Goal: Entertainment & Leisure: Consume media (video, audio)

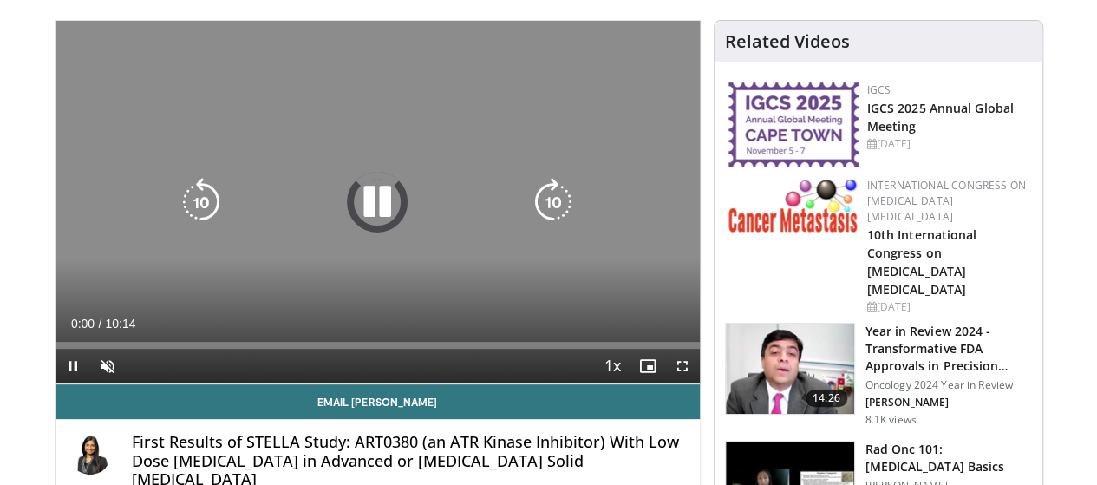
scroll to position [87, 0]
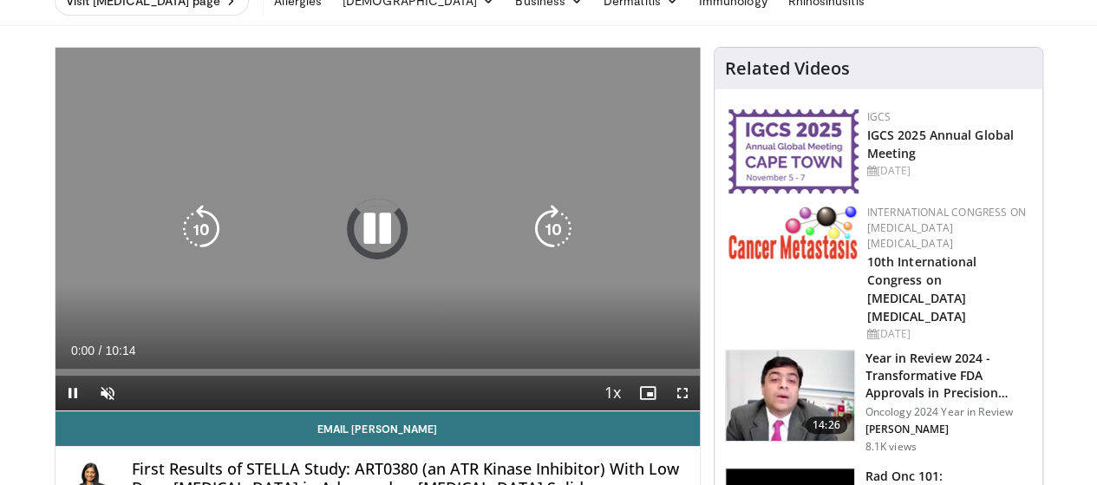
click at [354, 244] on icon "Video Player" at bounding box center [377, 229] width 49 height 49
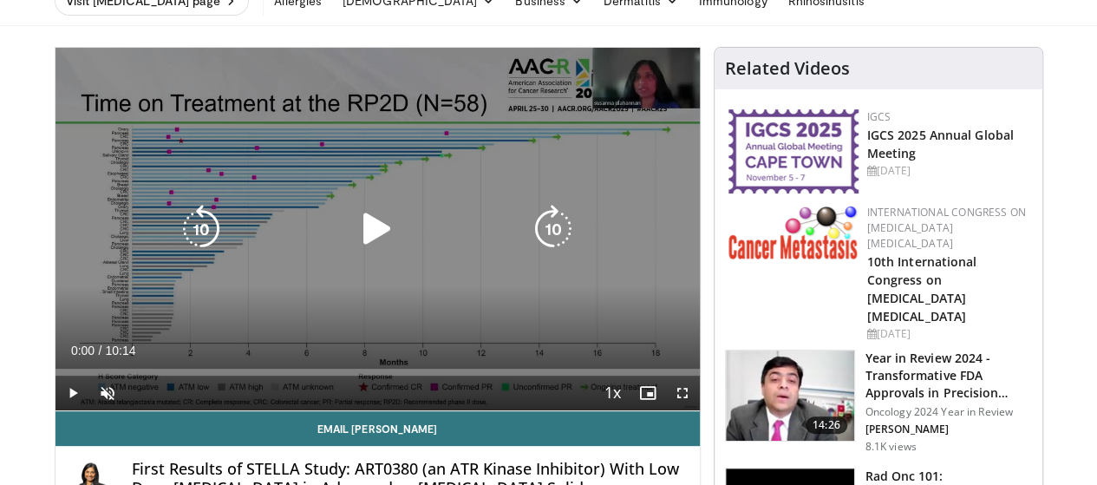
click at [354, 244] on icon "Video Player" at bounding box center [377, 229] width 49 height 49
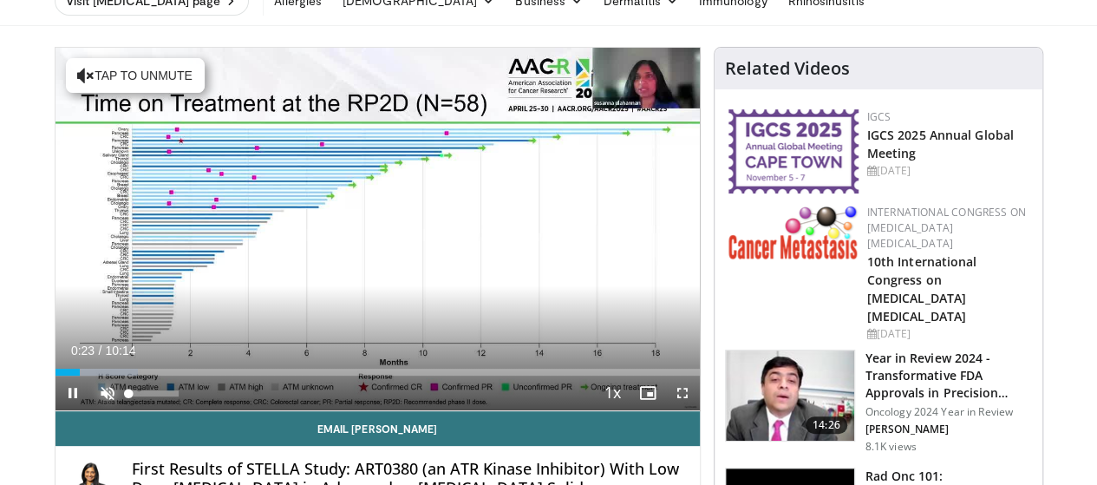
click at [90, 410] on span "Video Player" at bounding box center [107, 392] width 35 height 35
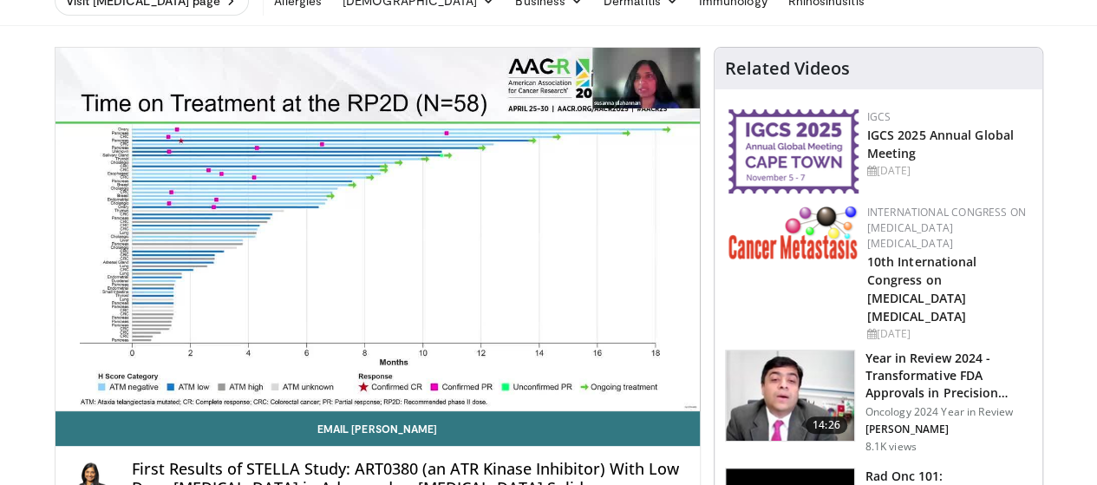
click at [797, 15] on ul "Visit [MEDICAL_DATA] page [MEDICAL_DATA] [DEMOGRAPHIC_DATA] [MEDICAL_DATA] Busi…" at bounding box center [549, 1] width 988 height 49
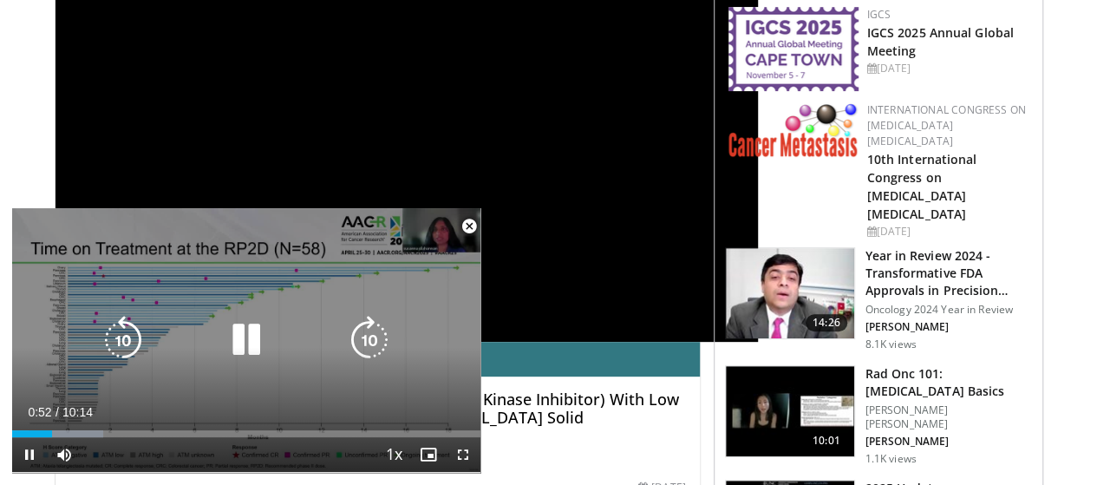
scroll to position [260, 0]
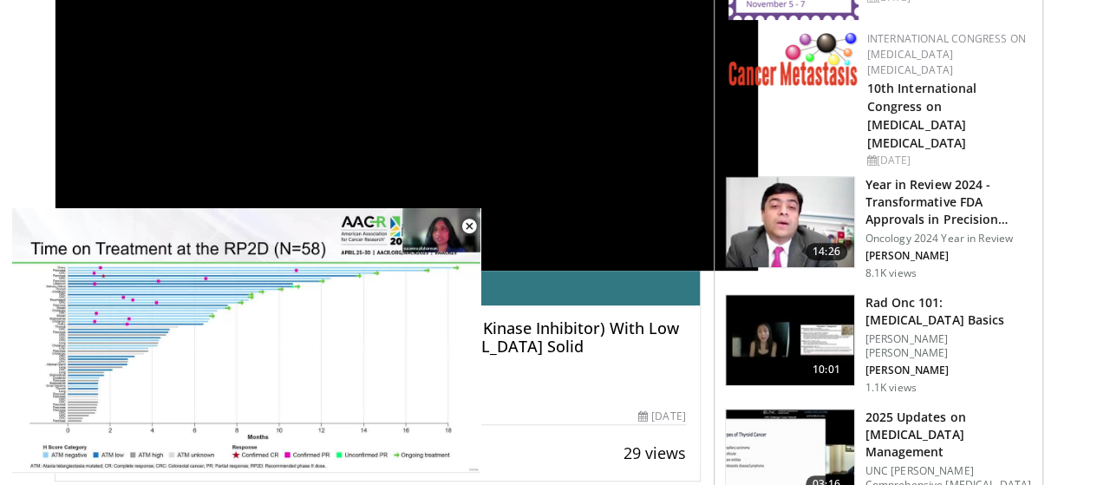
click at [545, 382] on div "By [PERSON_NAME] 2 Videos" at bounding box center [377, 390] width 616 height 16
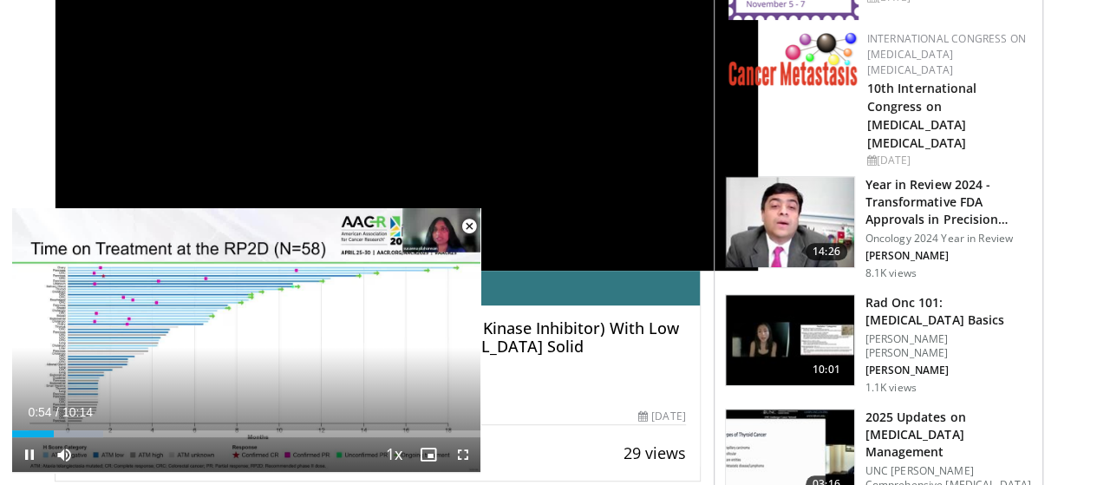
click at [467, 228] on span "Video Player" at bounding box center [469, 226] width 35 height 35
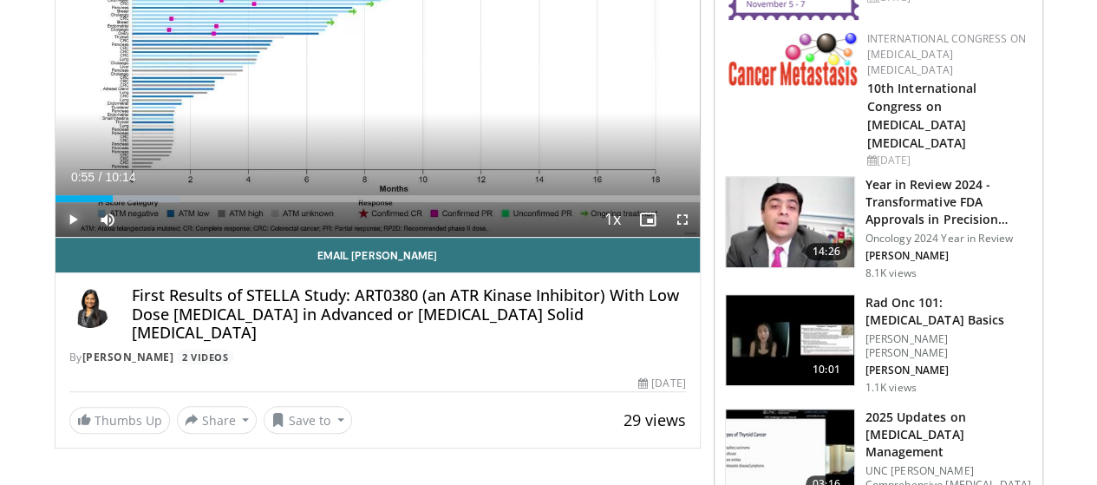
click at [55, 237] on span "Video Player" at bounding box center [72, 219] width 35 height 35
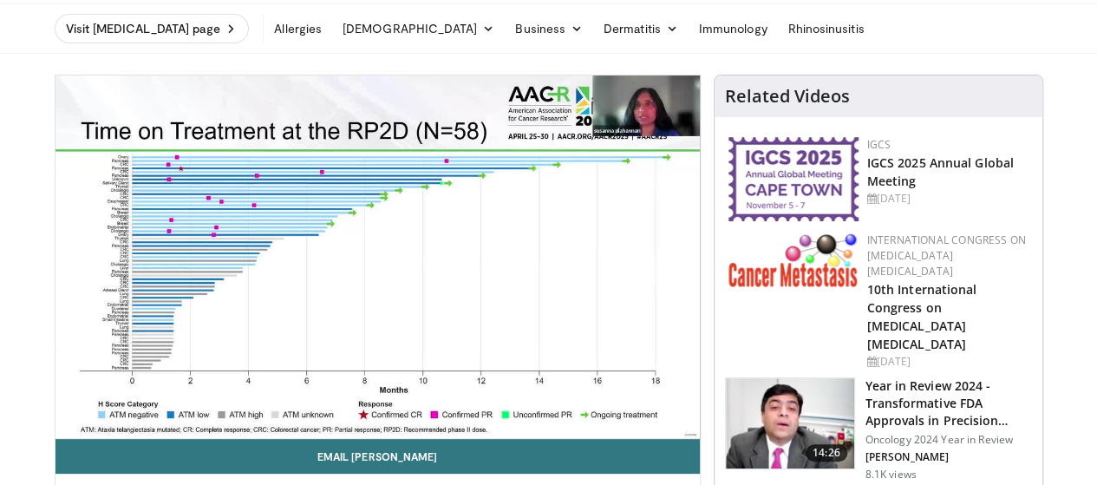
scroll to position [87, 0]
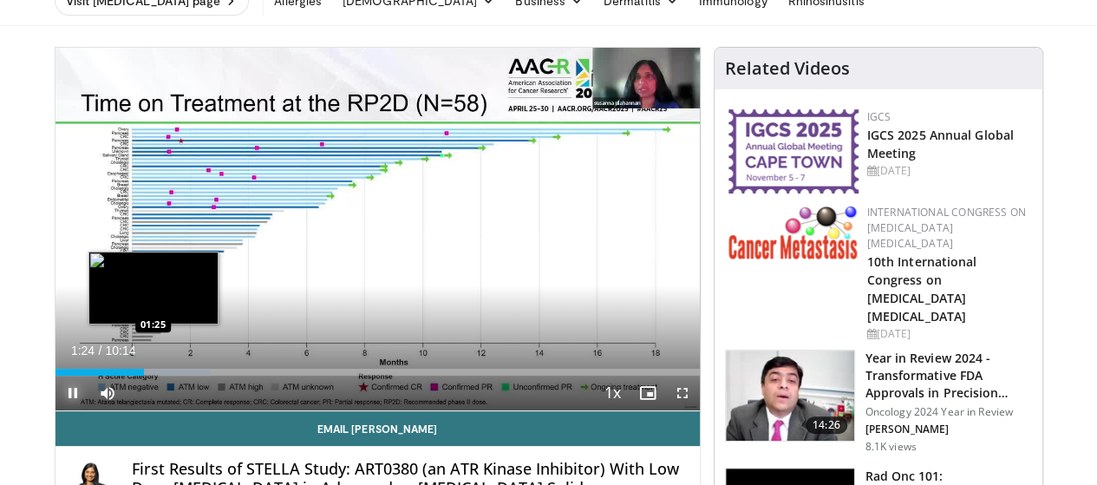
click at [109, 375] on div "Loaded : 24.21% 01:25 01:25" at bounding box center [377, 371] width 644 height 7
click at [113, 375] on div "Loaded : 24.21% 01:29 01:28" at bounding box center [377, 371] width 644 height 7
click at [118, 375] on div "Loaded : 24.21% 01:30 01:33" at bounding box center [377, 371] width 644 height 7
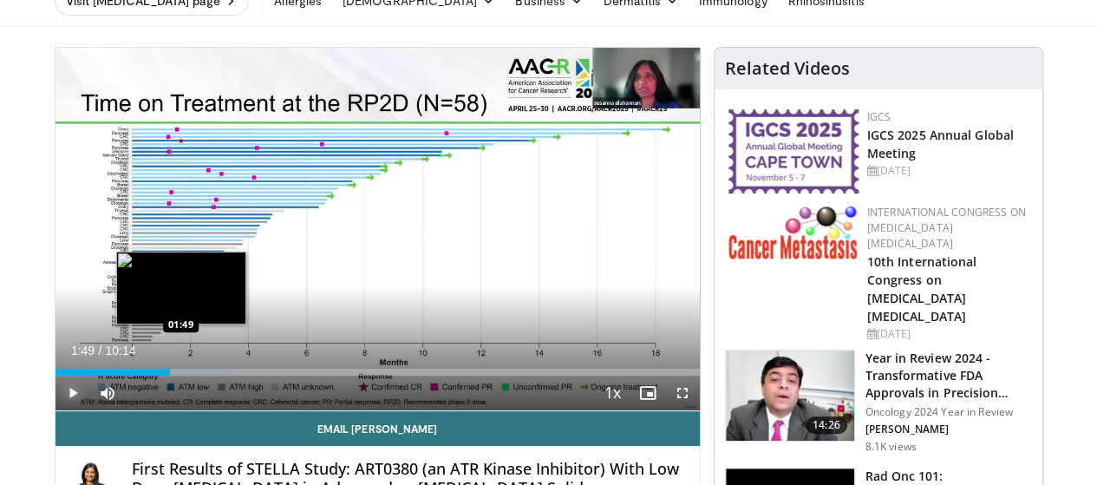
click at [137, 375] on div "Loaded : 27.43% 01:49 01:49" at bounding box center [377, 371] width 644 height 7
click at [142, 375] on div "Loaded : 27.67% 01:50 01:54" at bounding box center [377, 371] width 644 height 7
click at [146, 375] on div "Loaded : 29.05% 01:57 01:57" at bounding box center [377, 371] width 644 height 7
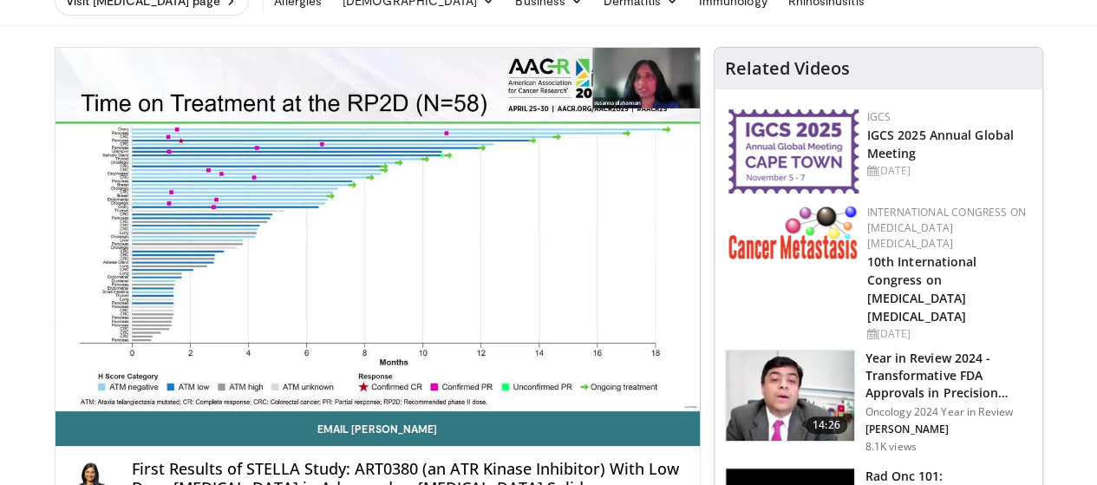
click at [149, 403] on video-js "**********" at bounding box center [377, 229] width 644 height 363
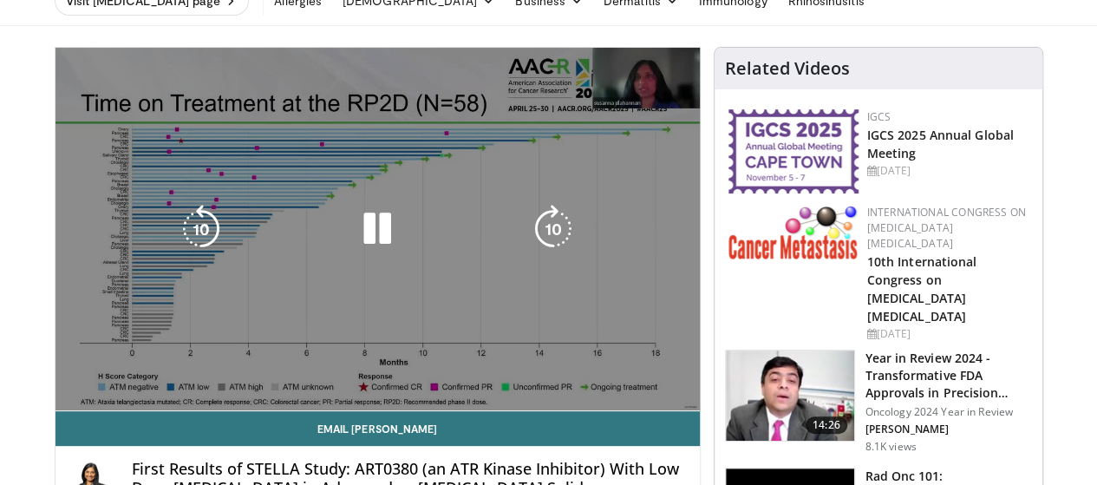
click at [168, 405] on div "10 seconds Tap to unmute" at bounding box center [377, 229] width 644 height 362
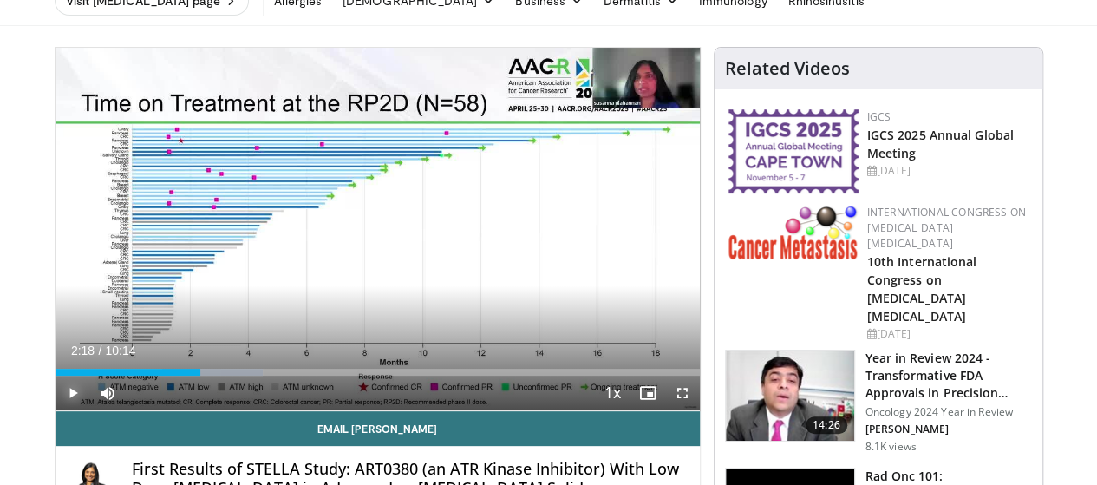
click at [55, 410] on span "Video Player" at bounding box center [72, 392] width 35 height 35
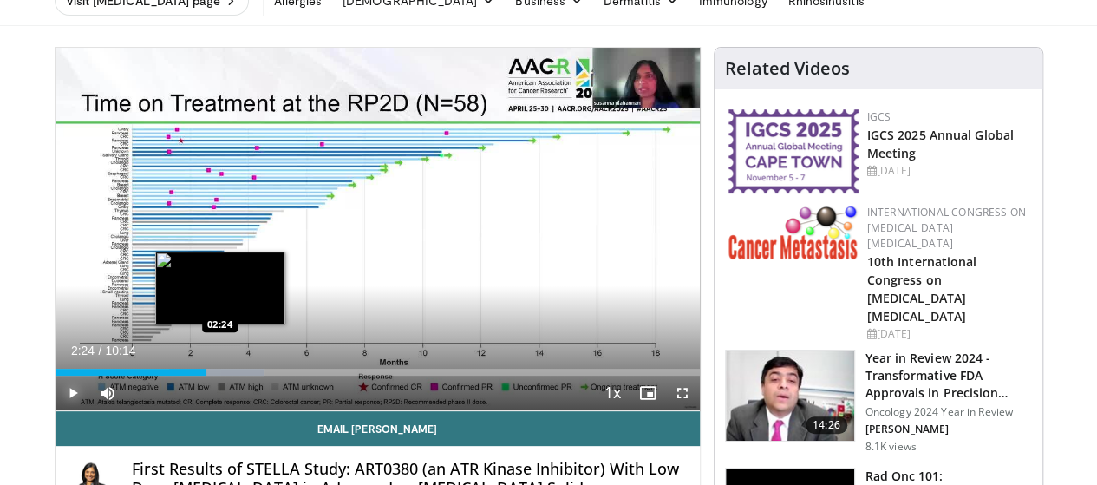
click at [176, 375] on div "Progress Bar" at bounding box center [216, 371] width 95 height 7
click at [184, 375] on div "Loaded : 33.89% 02:25 02:30" at bounding box center [377, 371] width 644 height 7
click at [181, 375] on div "Loaded : 35.51% 02:37 02:28" at bounding box center [377, 371] width 644 height 7
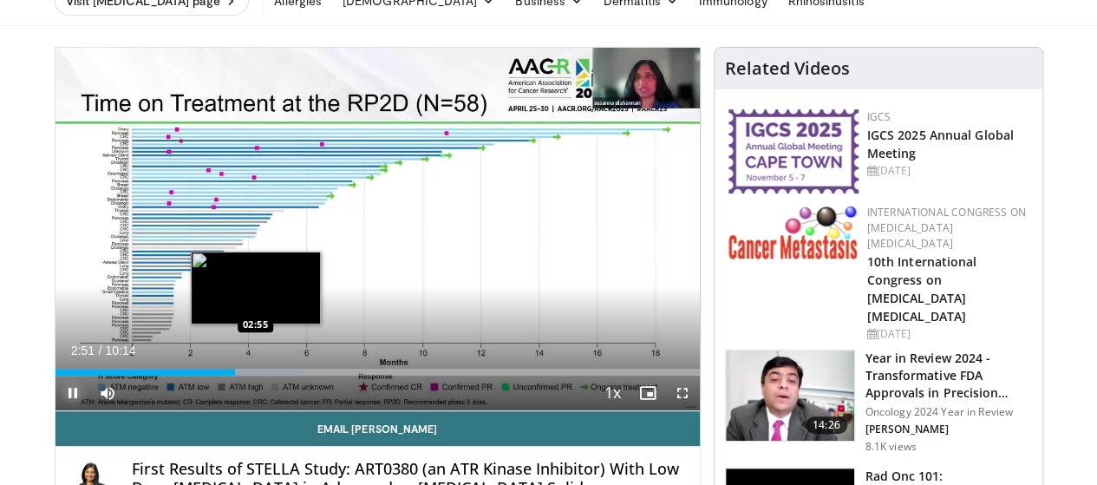
click at [212, 375] on div "Loaded : 38.74% 02:51 02:55" at bounding box center [377, 371] width 644 height 7
click at [220, 375] on div "Loaded : 38.74% 02:55 03:01" at bounding box center [377, 371] width 644 height 7
click at [228, 375] on div "Progress Bar" at bounding box center [261, 371] width 88 height 7
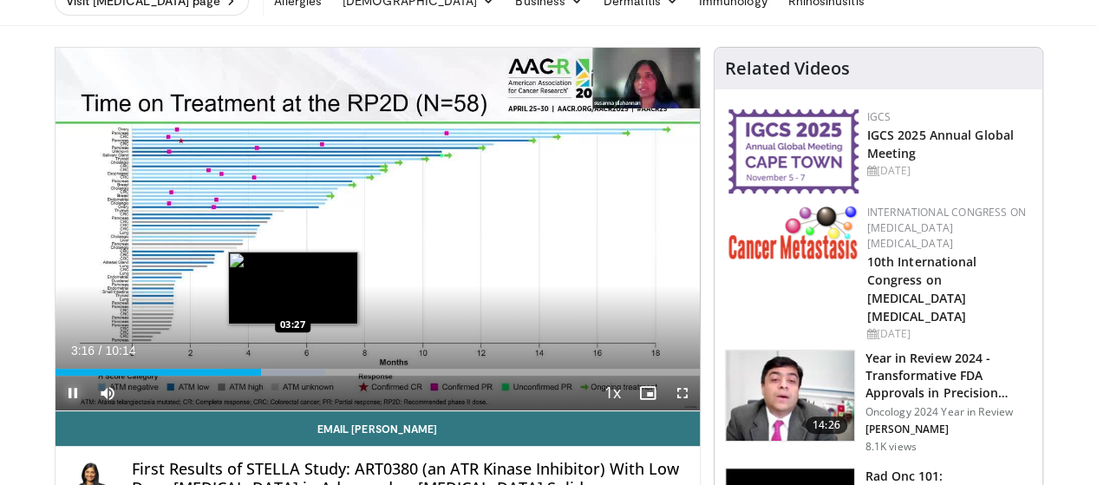
click at [248, 375] on div "Loaded : 41.97% 03:16 03:27" at bounding box center [377, 371] width 644 height 7
click at [258, 375] on div "Loaded : 41.97% 03:28 03:36" at bounding box center [377, 371] width 644 height 7
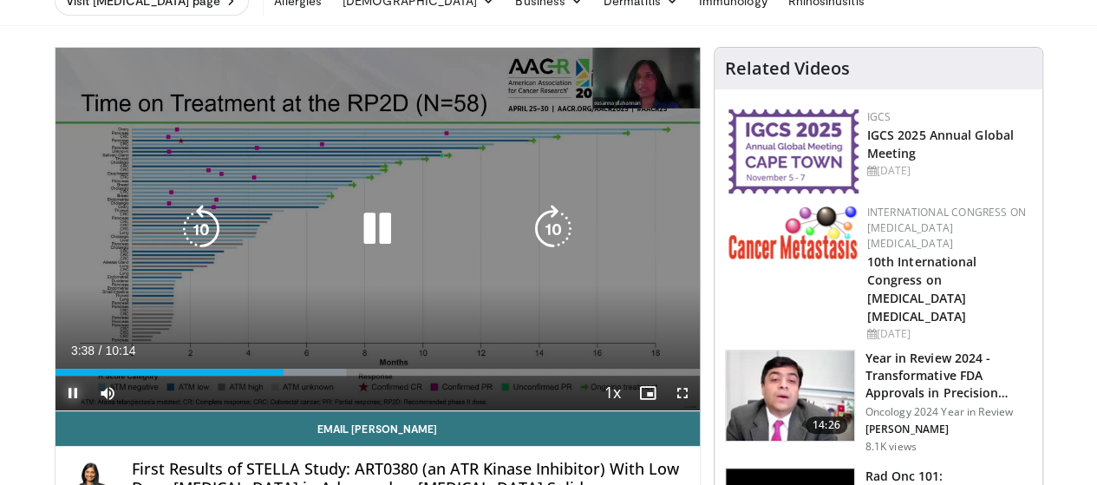
click at [264, 375] on div "Progress Bar" at bounding box center [299, 371] width 94 height 7
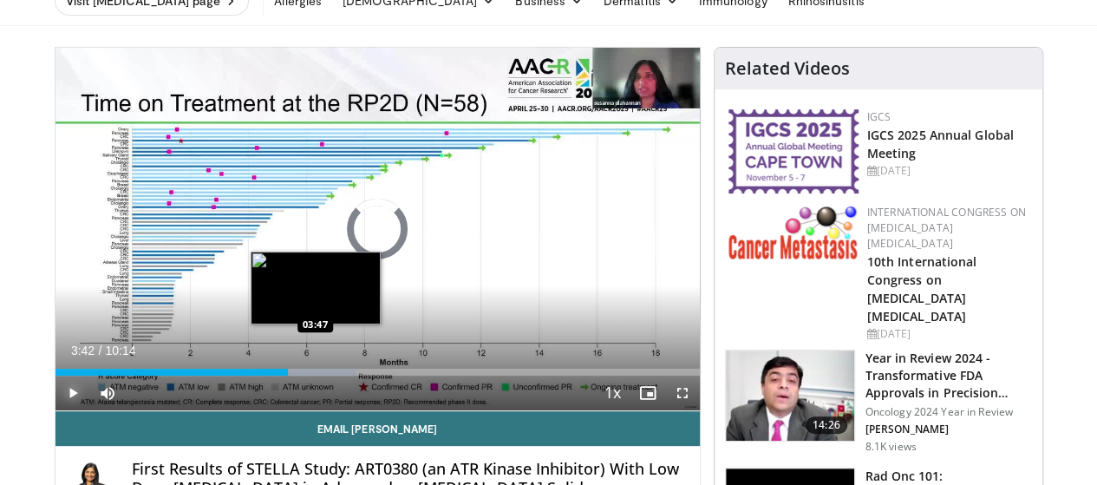
click at [271, 375] on div "Progress Bar" at bounding box center [307, 371] width 101 height 7
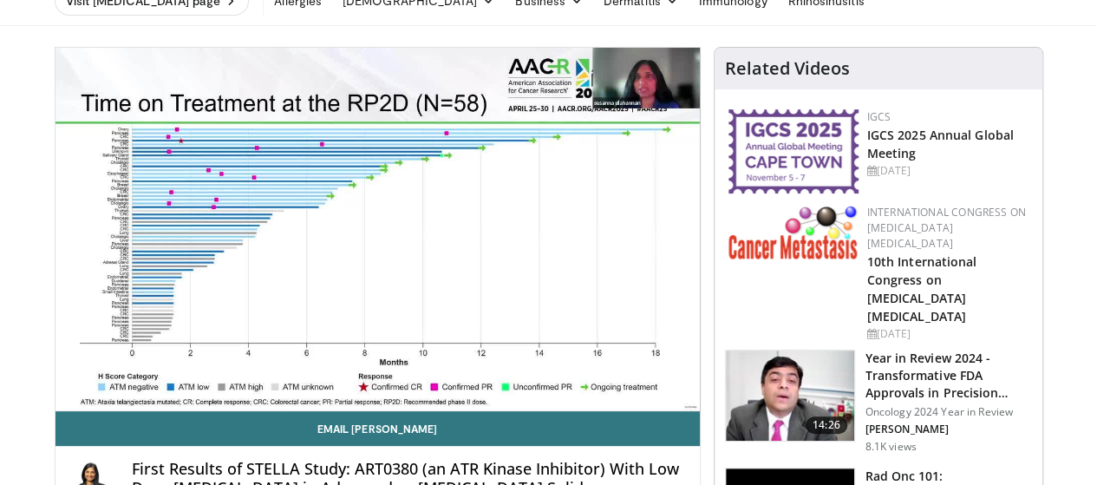
click at [283, 403] on div "10 seconds Tap to unmute" at bounding box center [377, 229] width 644 height 362
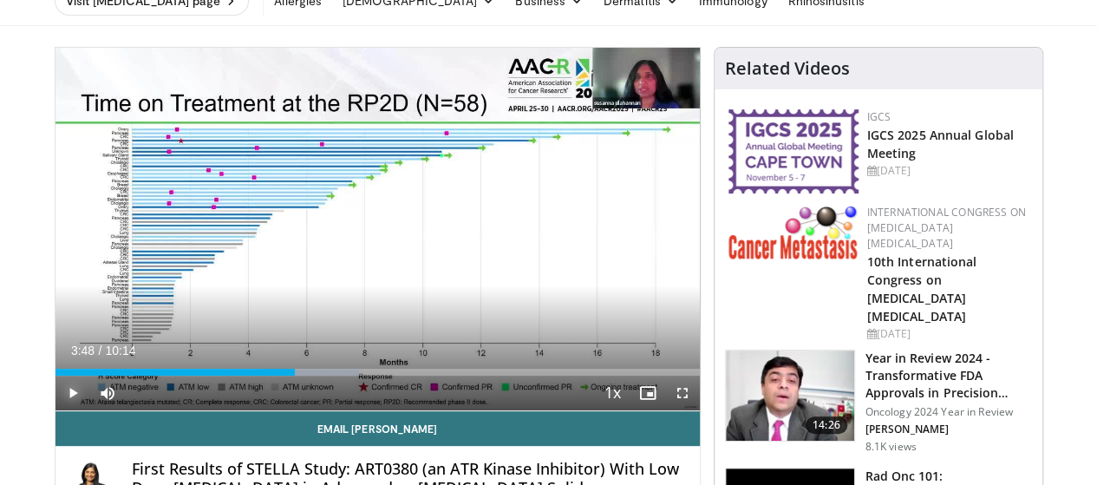
click at [55, 410] on span "Video Player" at bounding box center [72, 392] width 35 height 35
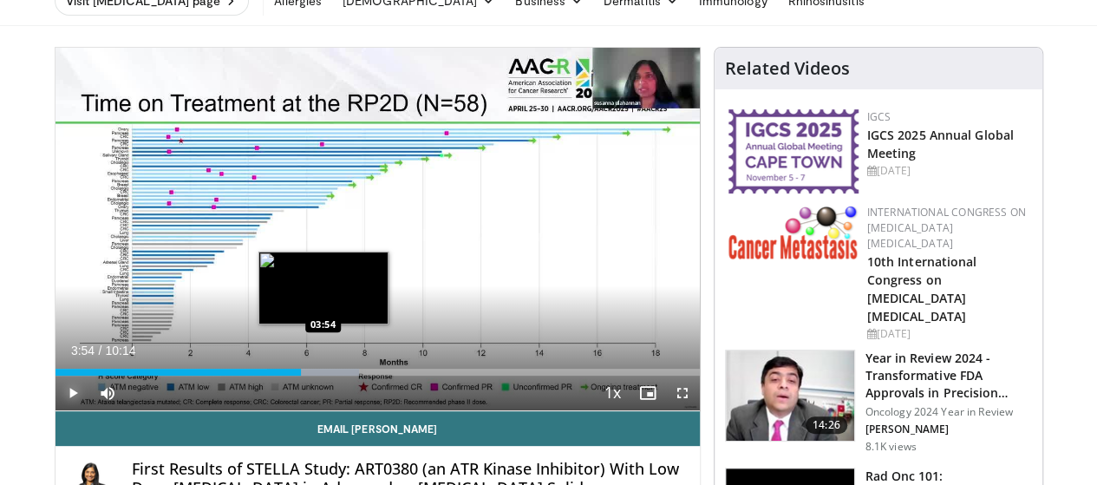
click at [279, 375] on div "Progress Bar" at bounding box center [313, 371] width 92 height 7
click at [294, 375] on div "Progress Bar" at bounding box center [317, 371] width 101 height 7
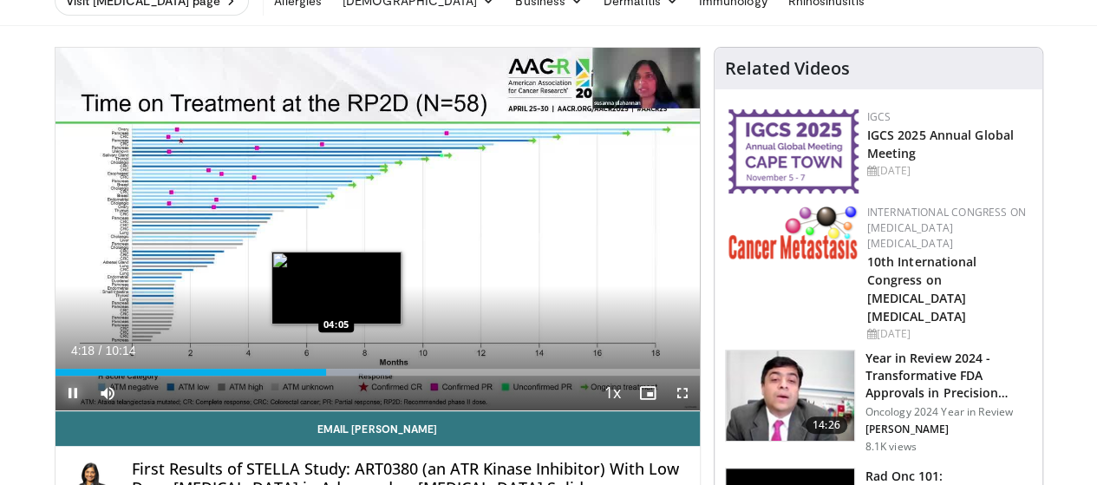
click at [292, 375] on div "Loaded : 52.08% 04:18 04:05" at bounding box center [377, 371] width 644 height 7
click at [287, 375] on div "Loaded : 52.08% 04:11 04:01" at bounding box center [377, 371] width 644 height 7
click at [291, 375] on div "Loaded : 52.08% 04:01 04:04" at bounding box center [377, 371] width 644 height 7
click at [303, 375] on div "Progress Bar" at bounding box center [342, 371] width 97 height 7
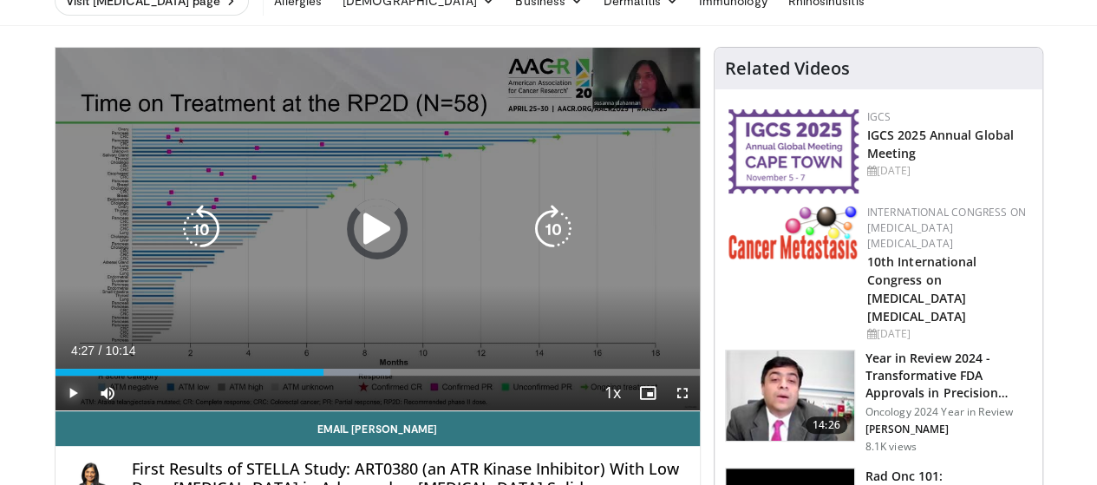
click at [317, 375] on div "Loaded : 52.08% 04:15 04:24" at bounding box center [377, 371] width 644 height 7
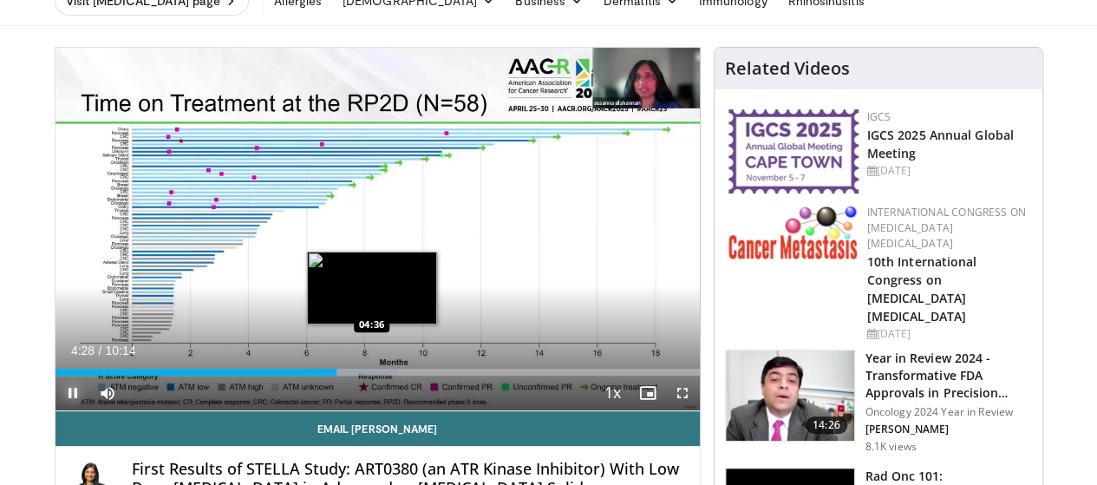
click at [328, 375] on div "Progress Bar" at bounding box center [352, 371] width 94 height 7
click at [341, 375] on div "Progress Bar" at bounding box center [362, 371] width 94 height 7
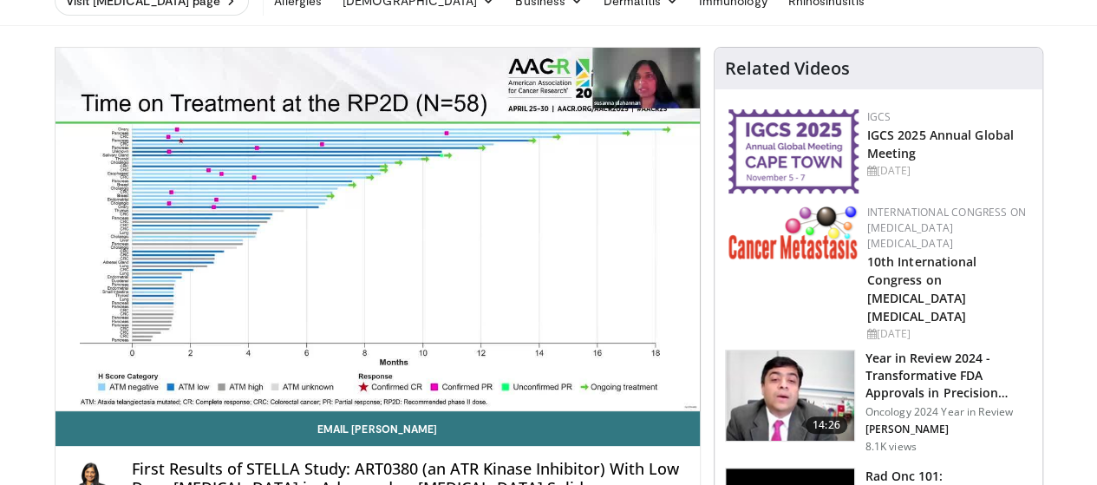
click at [353, 405] on div "10 seconds Tap to unmute" at bounding box center [377, 229] width 644 height 362
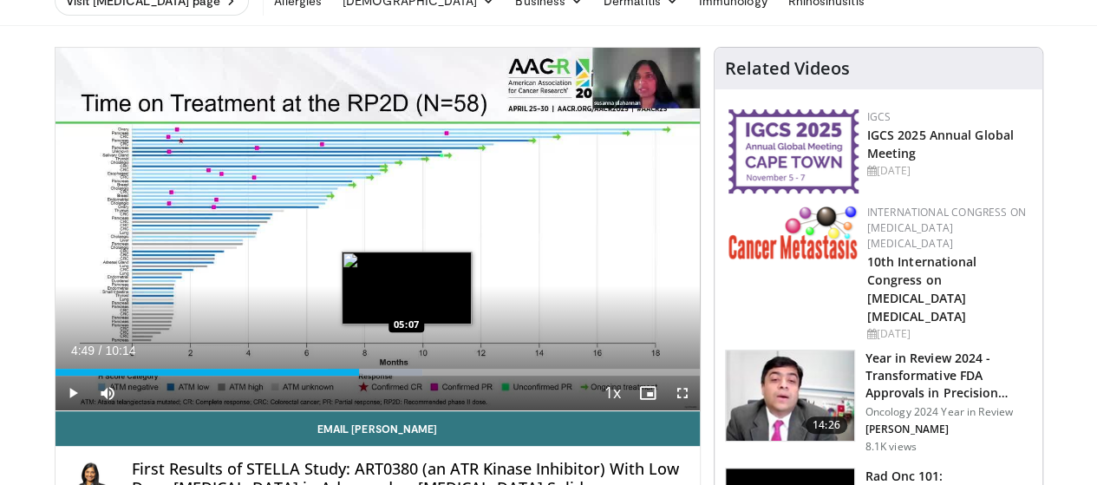
click at [363, 375] on div "Progress Bar" at bounding box center [375, 371] width 94 height 7
click at [372, 375] on div "Loaded : 58.59% 05:07 05:16" at bounding box center [377, 371] width 644 height 7
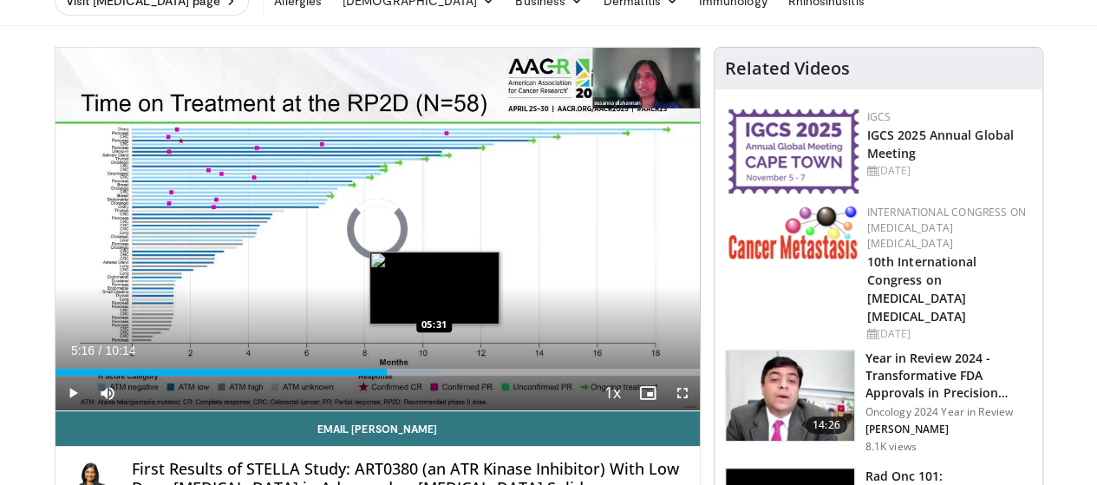
click at [390, 375] on div "Loaded : 60.22% 05:16 05:31" at bounding box center [377, 371] width 644 height 7
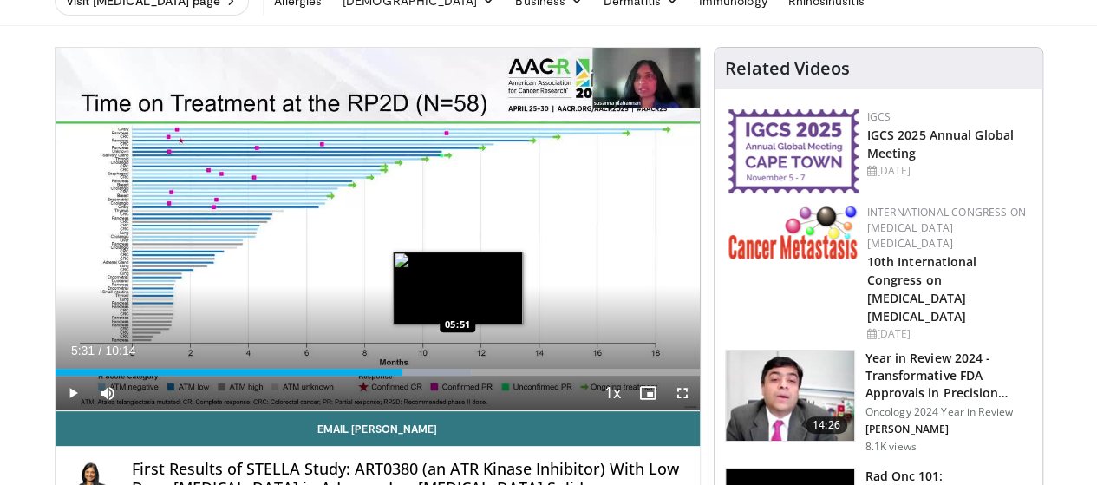
click at [413, 375] on div "Progress Bar" at bounding box center [422, 371] width 100 height 7
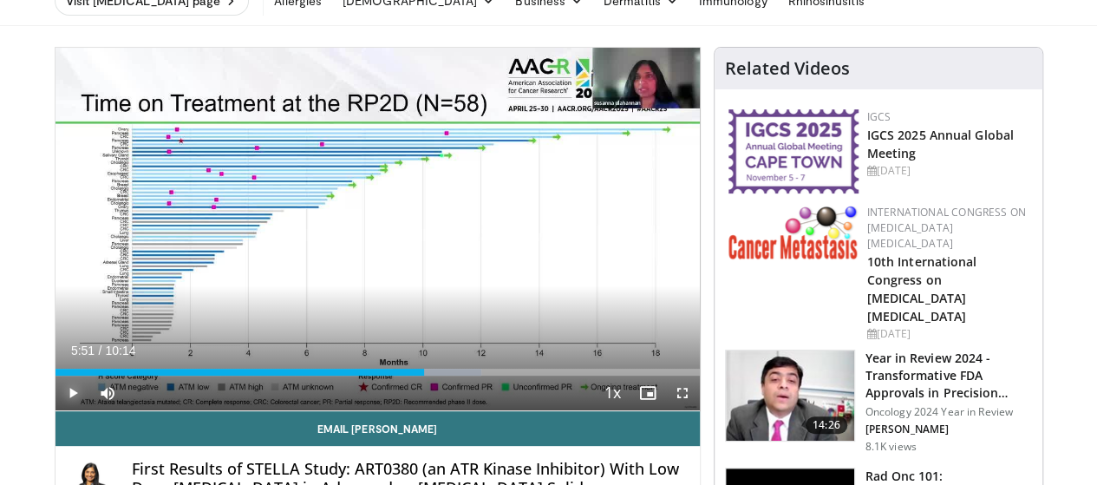
click at [55, 410] on span "Video Player" at bounding box center [72, 392] width 35 height 35
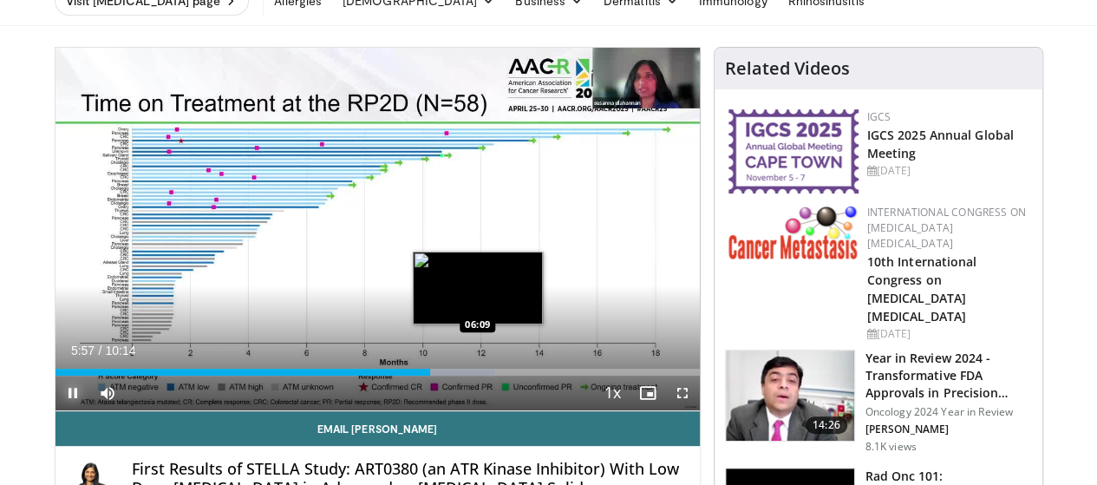
click at [433, 375] on div "Loaded : 68.36% 05:57 06:09" at bounding box center [377, 371] width 644 height 7
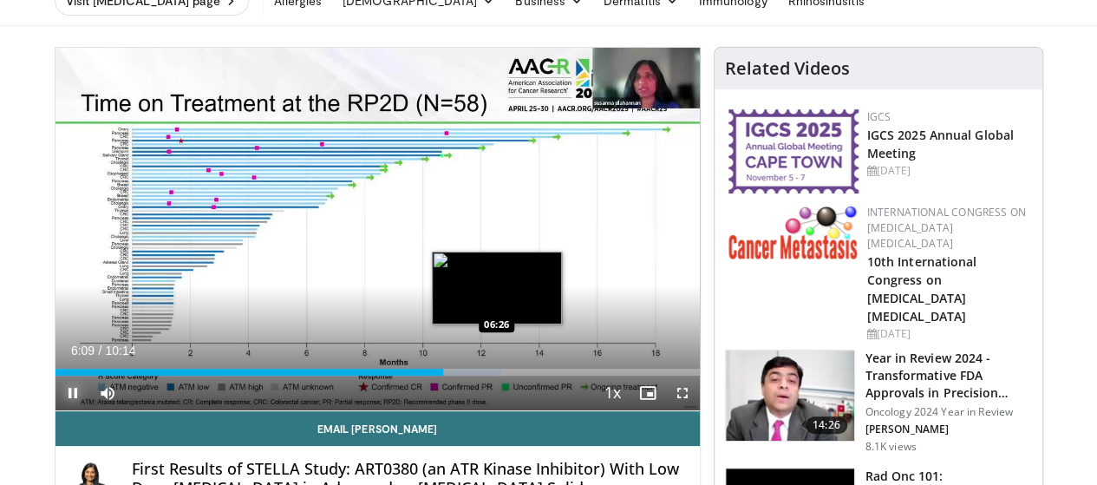
click at [452, 375] on div "Loaded : 69.41% 06:10 06:26" at bounding box center [377, 371] width 644 height 7
click at [463, 375] on div "Loaded : 73.24% 06:28 06:35" at bounding box center [377, 371] width 644 height 7
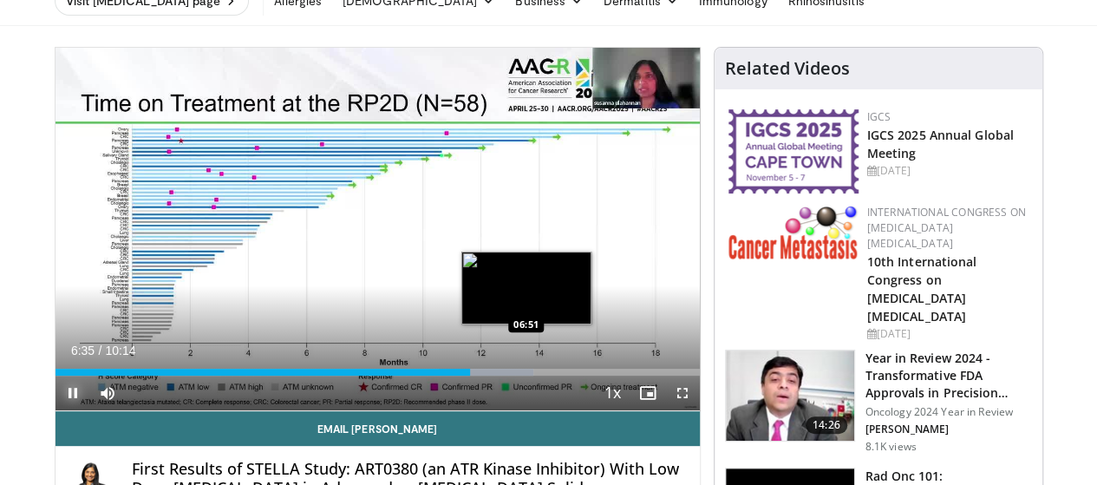
click at [482, 375] on div "Loaded : 74.26% 06:35 06:51" at bounding box center [377, 371] width 644 height 7
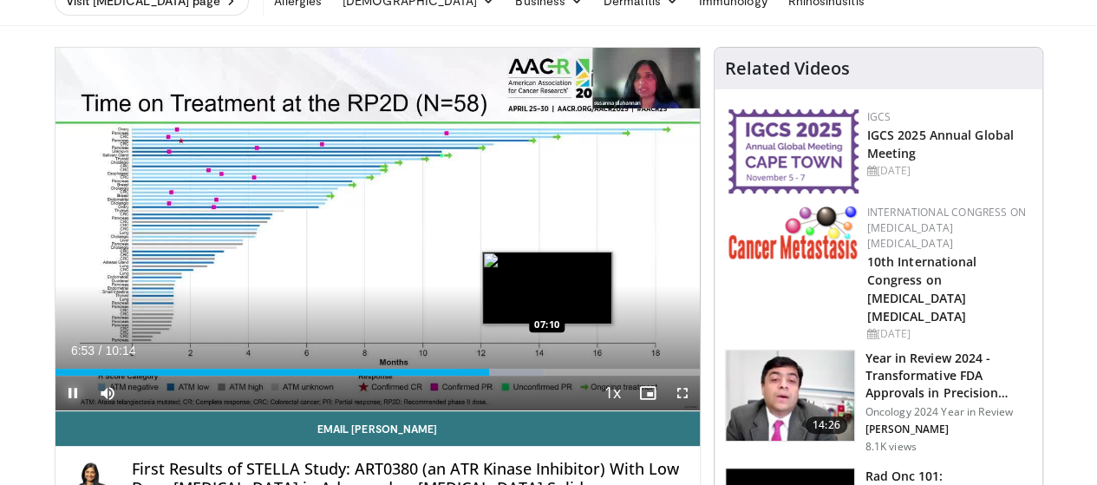
click at [504, 375] on div "Progress Bar" at bounding box center [501, 371] width 86 height 7
click at [519, 375] on div "Progress Bar" at bounding box center [521, 371] width 88 height 7
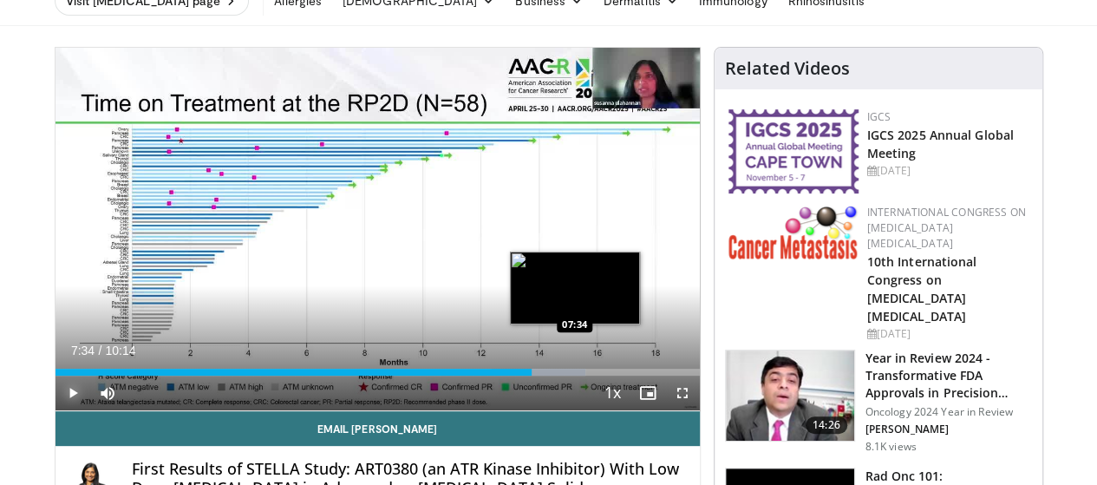
click at [530, 375] on div "Loaded : 82.33% 07:34 07:34" at bounding box center [377, 371] width 644 height 7
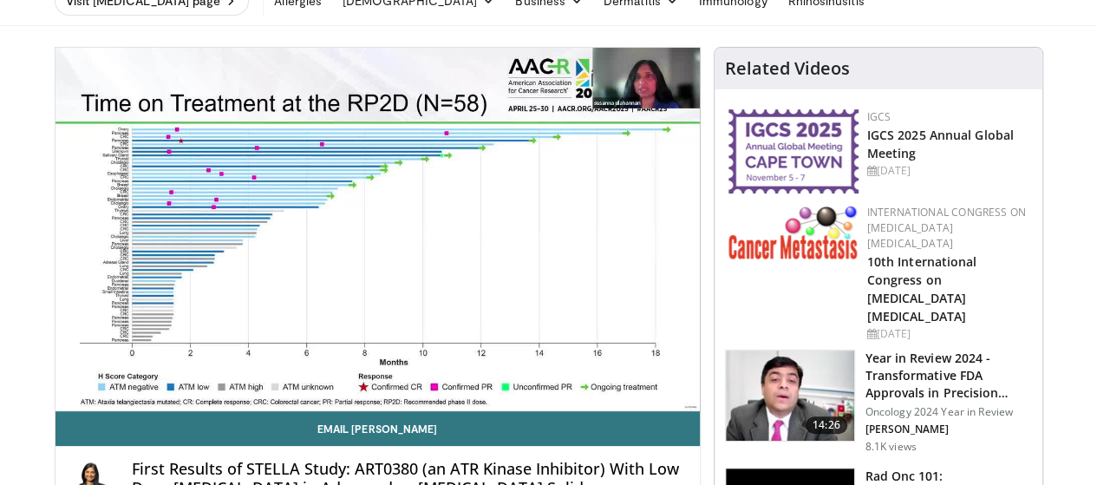
click at [550, 401] on div "10 seconds Tap to unmute" at bounding box center [377, 229] width 644 height 362
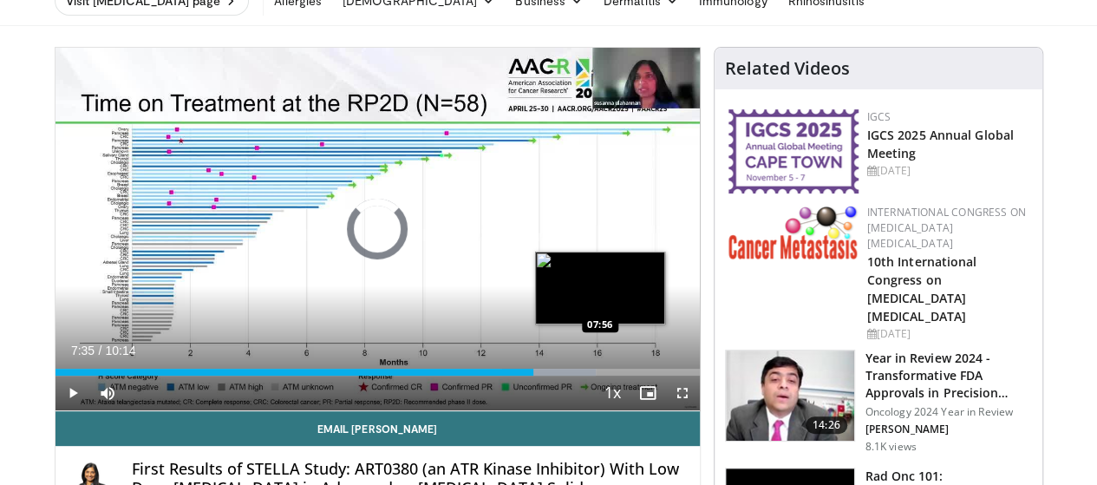
click at [557, 375] on div "Loaded : 83.95% 07:35 07:56" at bounding box center [377, 371] width 644 height 7
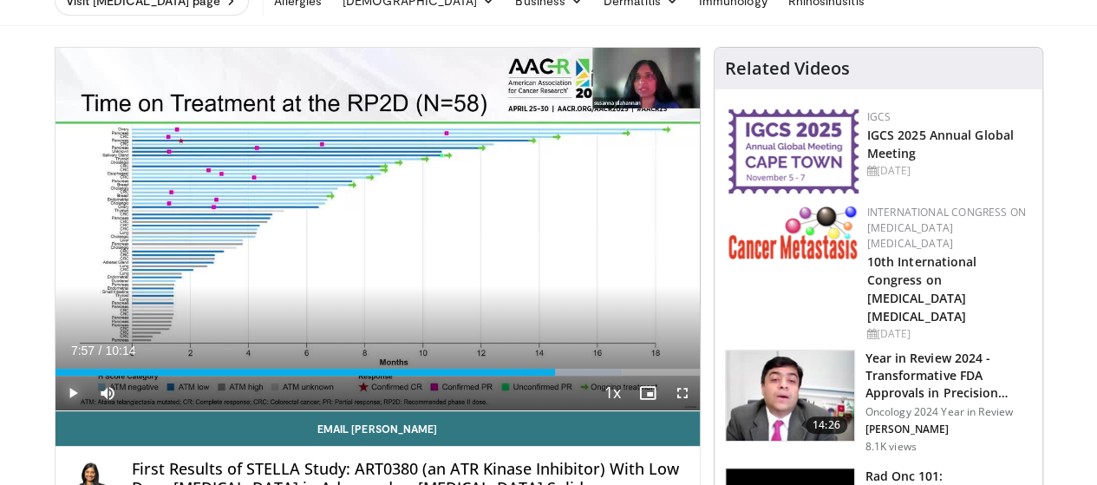
click at [55, 410] on span "Video Player" at bounding box center [72, 392] width 35 height 35
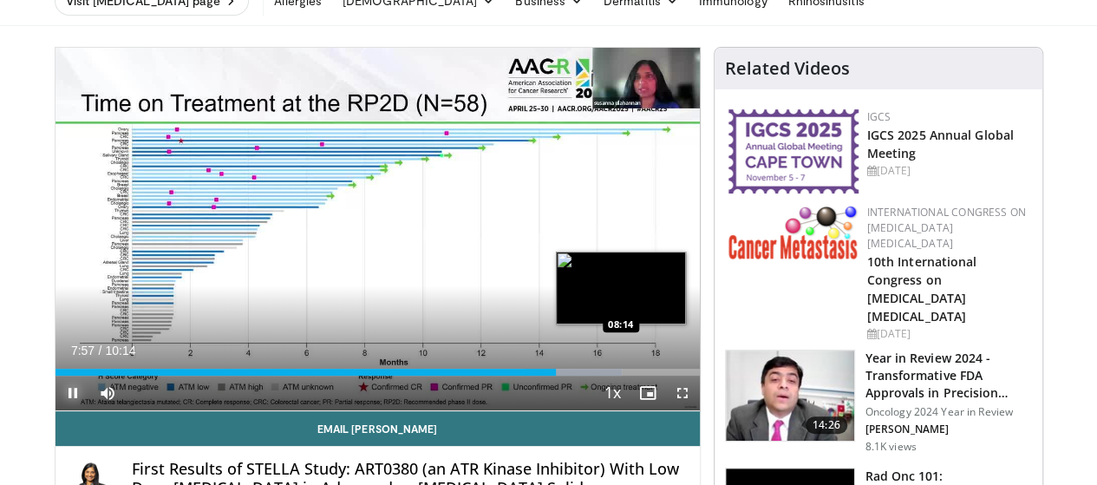
click at [576, 375] on div "Progress Bar" at bounding box center [572, 371] width 96 height 7
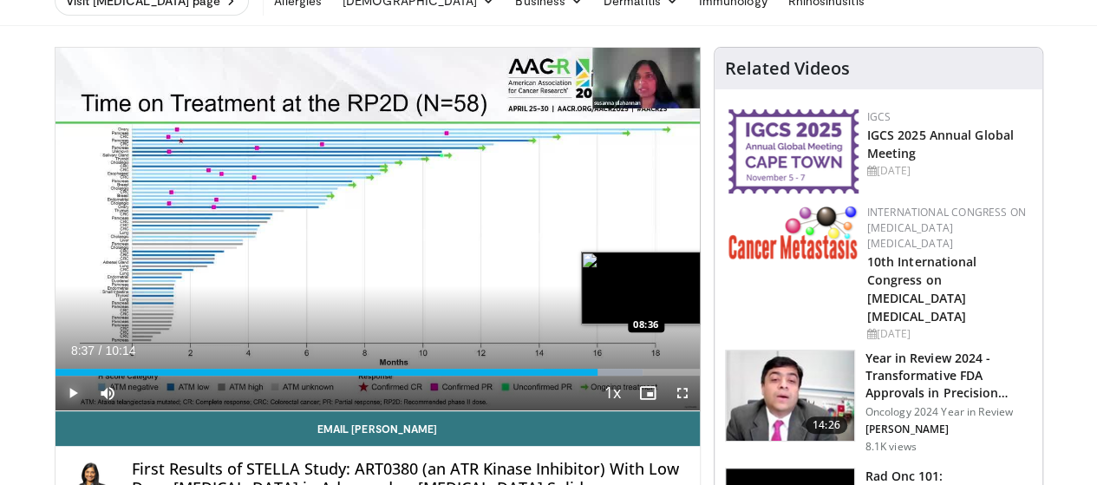
click at [602, 375] on div "Loaded : 91.15% 08:37 08:36" at bounding box center [377, 371] width 644 height 7
click at [613, 375] on div "Loaded : 93.63% 08:38 08:45" at bounding box center [377, 367] width 644 height 16
click at [636, 375] on div "Loaded : 95.25% 08:46 09:06" at bounding box center [377, 367] width 644 height 16
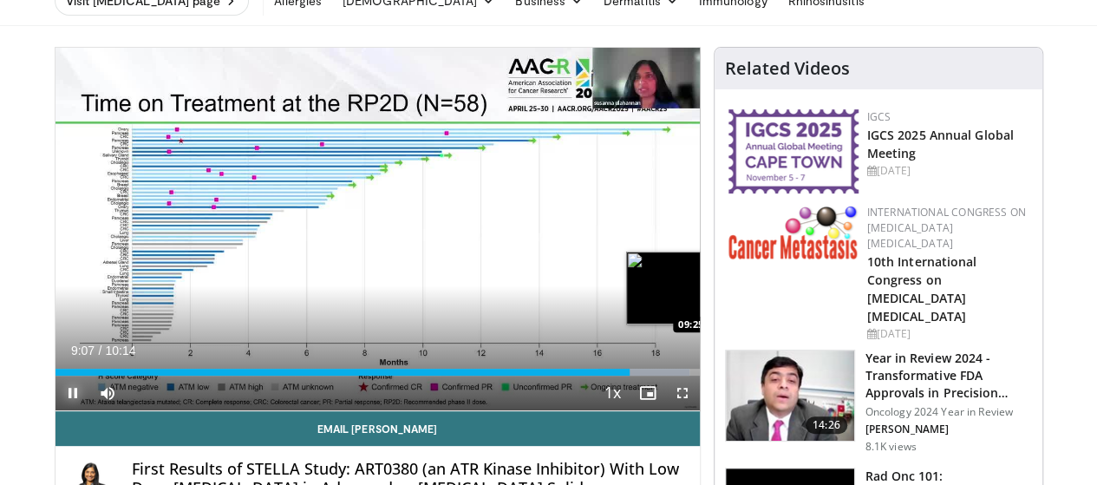
click at [658, 375] on div "Progress Bar" at bounding box center [643, 371] width 91 height 7
click at [681, 375] on div "Loaded : 100.00% 09:26 09:45" at bounding box center [377, 371] width 644 height 7
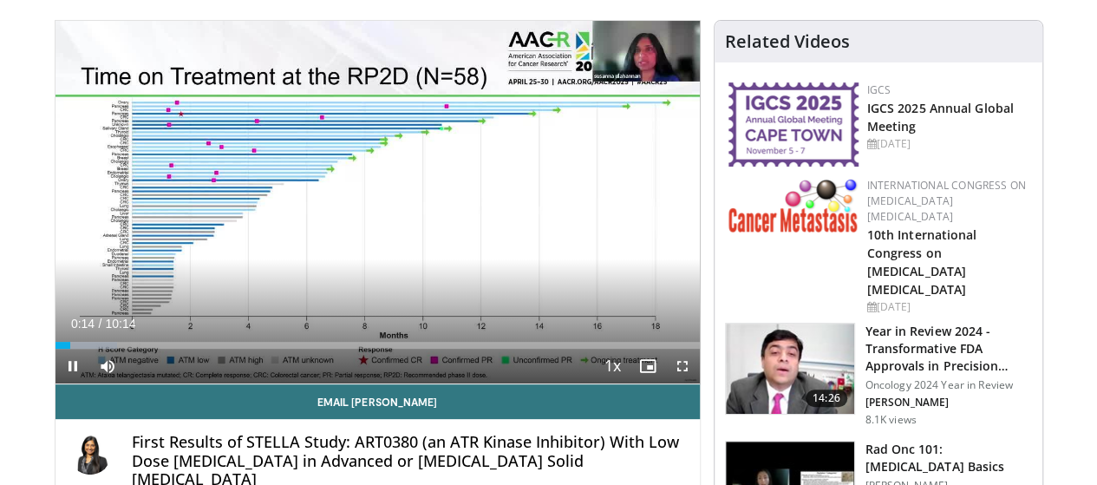
scroll to position [87, 0]
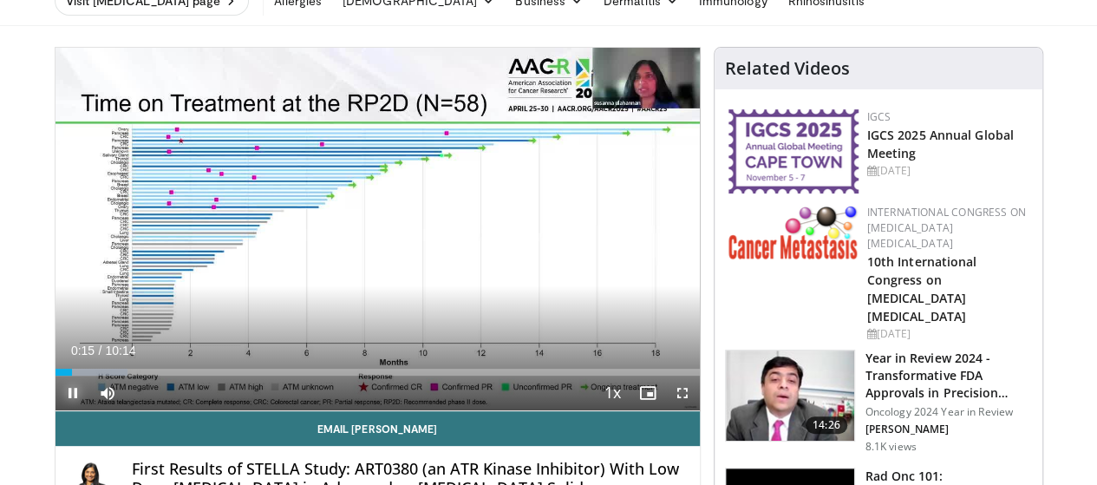
click at [55, 410] on span "Video Player" at bounding box center [72, 392] width 35 height 35
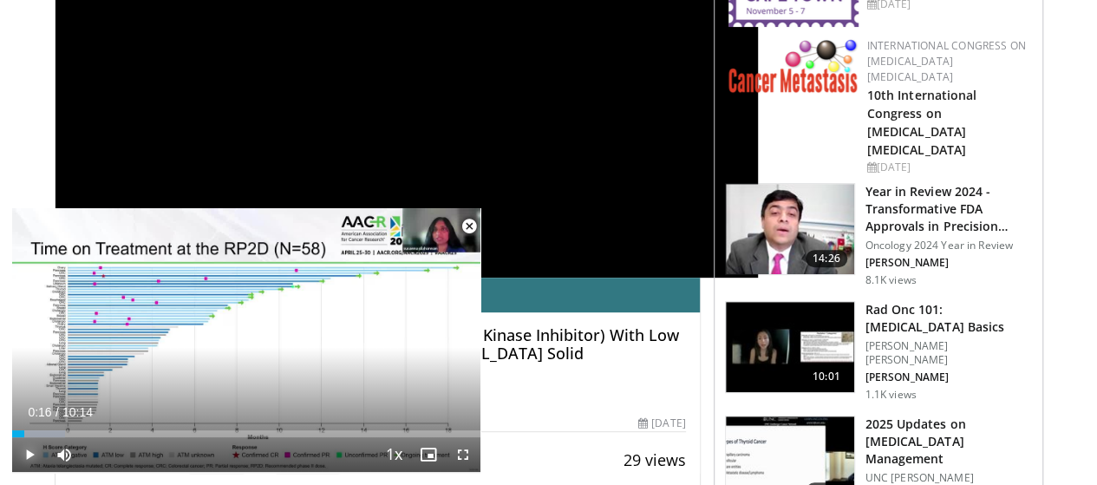
scroll to position [260, 0]
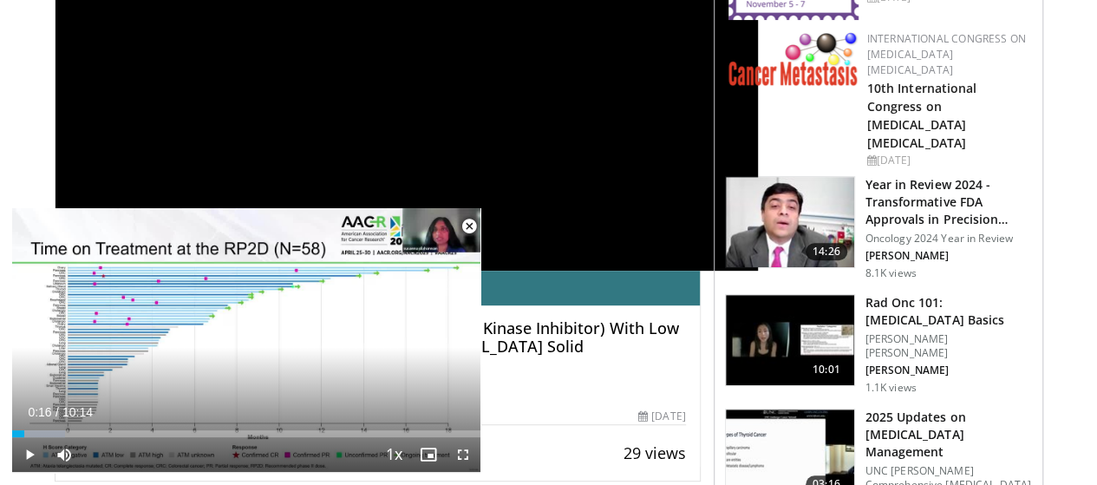
click at [472, 219] on span "Video Player" at bounding box center [469, 226] width 35 height 35
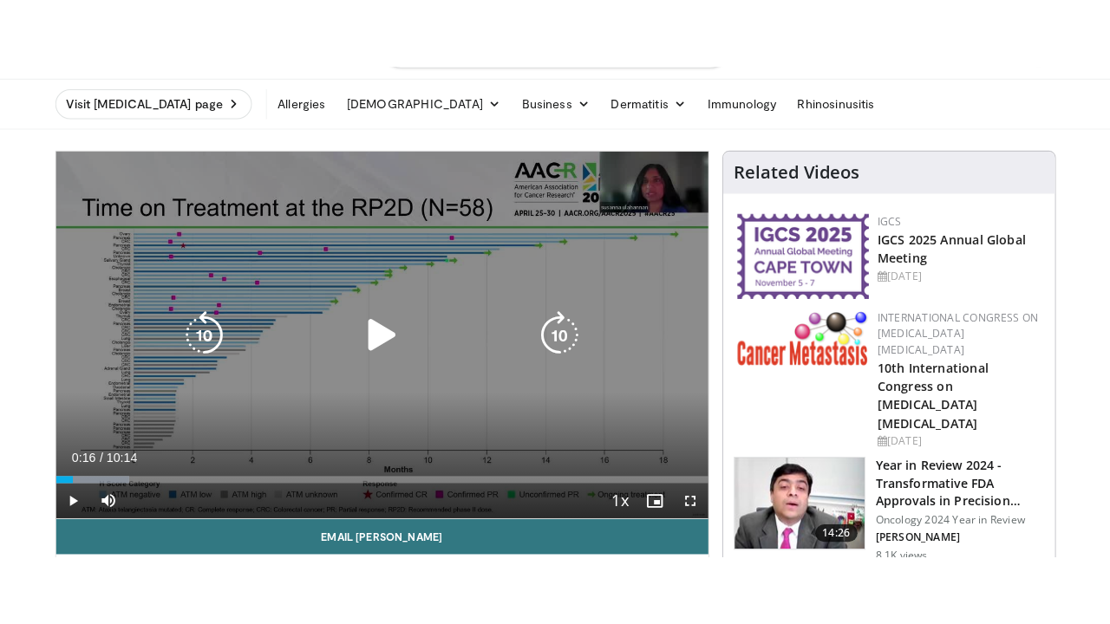
scroll to position [87, 0]
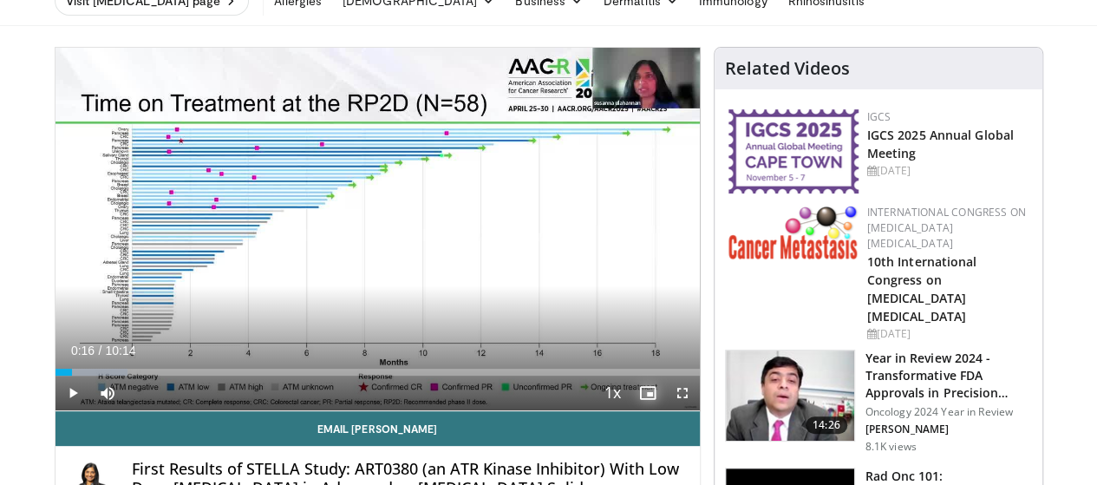
click at [659, 410] on span "Video Player" at bounding box center [647, 392] width 35 height 35
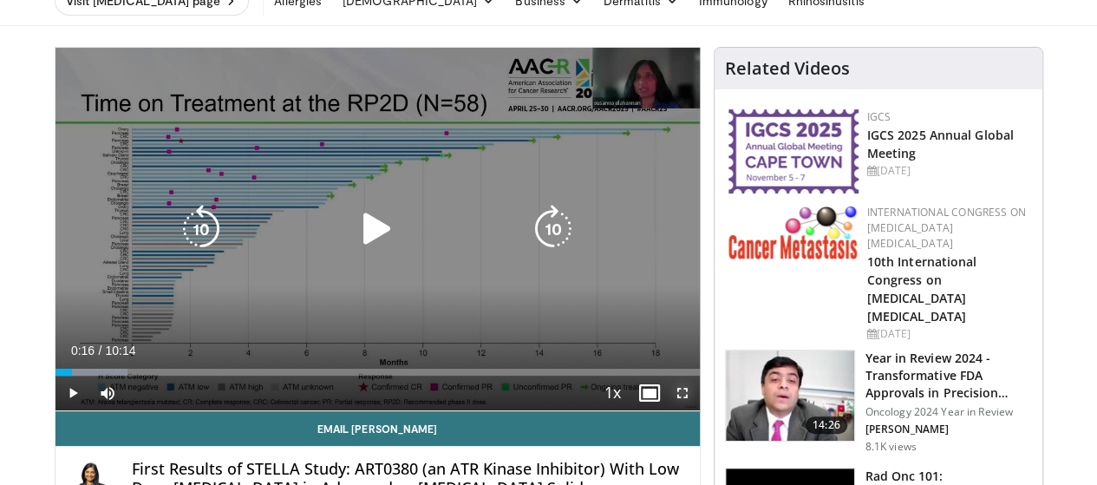
drag, startPoint x: 694, startPoint y: 426, endPoint x: 693, endPoint y: 530, distance: 104.9
click at [694, 410] on span "Video Player" at bounding box center [682, 392] width 35 height 35
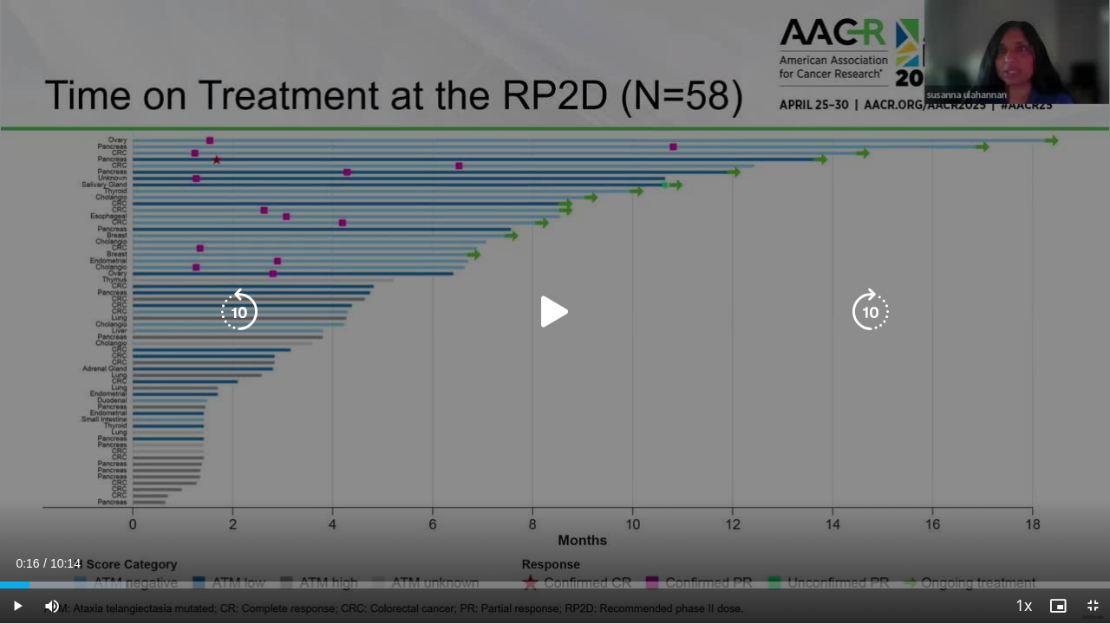
click at [544, 311] on icon "Video Player" at bounding box center [554, 312] width 49 height 49
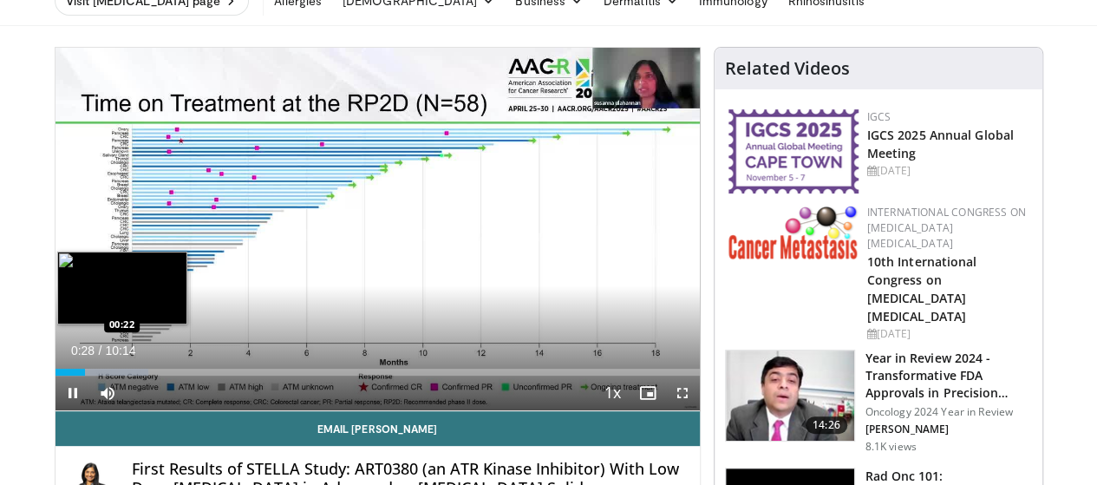
click at [55, 375] on div "Loaded : 14.52% 00:28 00:22" at bounding box center [377, 371] width 644 height 7
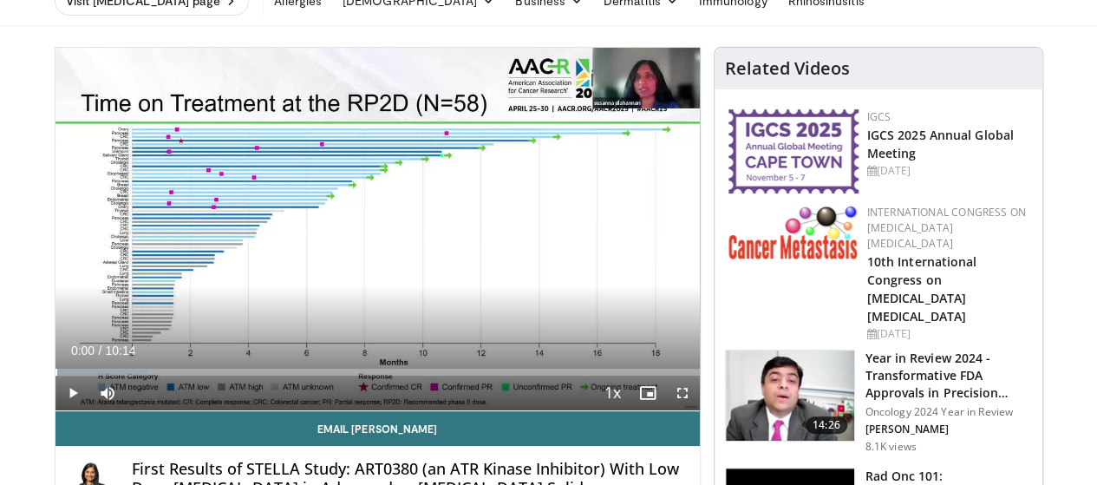
drag, startPoint x: 35, startPoint y: 406, endPoint x: 4, endPoint y: 405, distance: 30.4
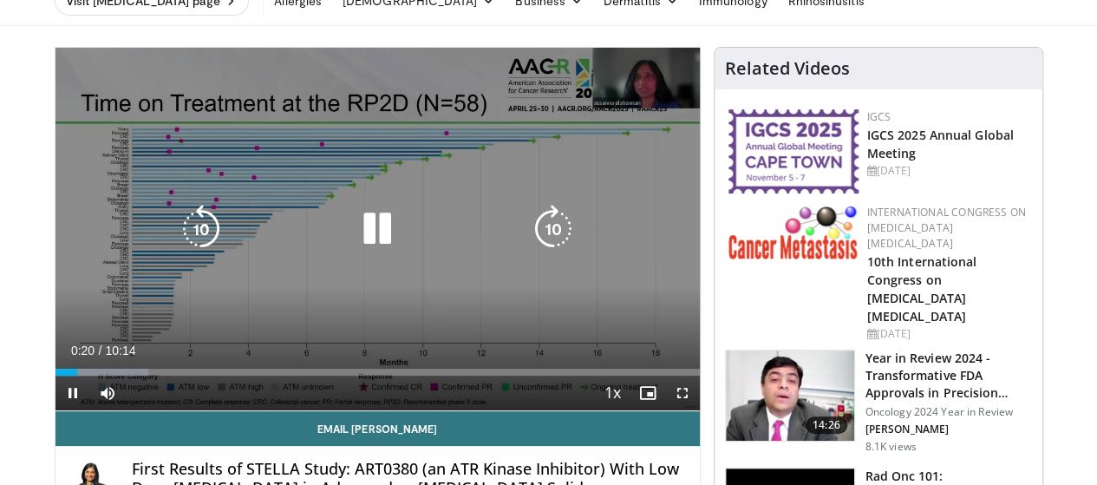
click at [75, 221] on div "10 seconds Tap to unmute" at bounding box center [377, 229] width 644 height 362
click at [365, 244] on icon "Video Player" at bounding box center [377, 229] width 49 height 49
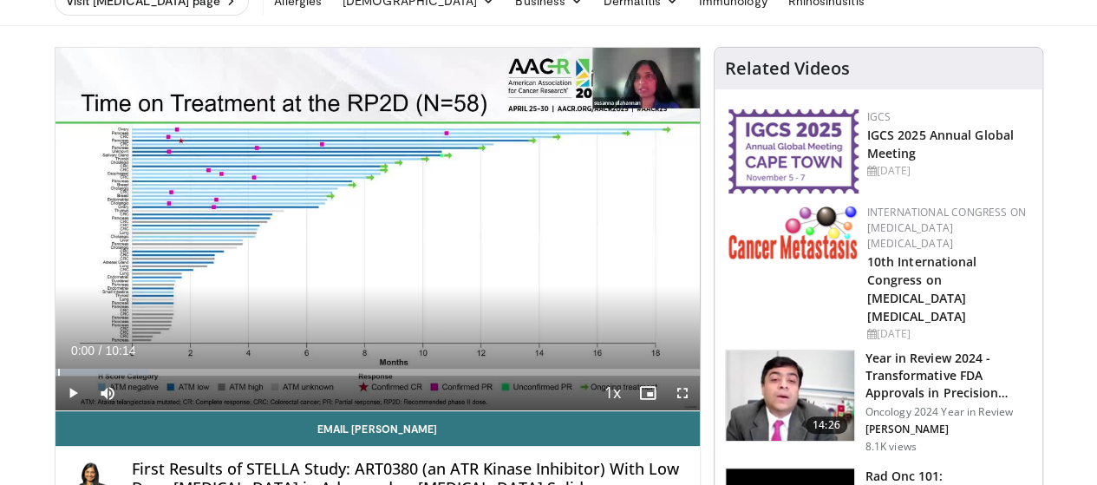
drag, startPoint x: 31, startPoint y: 400, endPoint x: 2, endPoint y: 401, distance: 29.5
click at [700, 410] on span "Video Player" at bounding box center [682, 392] width 35 height 35
